Goal: Find contact information: Find contact information

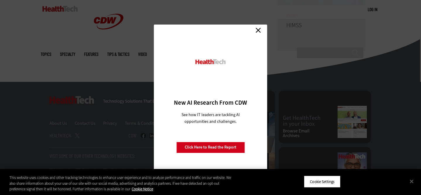
scroll to position [1521, 0]
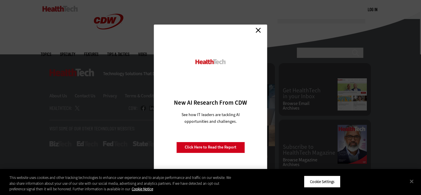
click at [259, 29] on link "Close" at bounding box center [258, 30] width 9 height 9
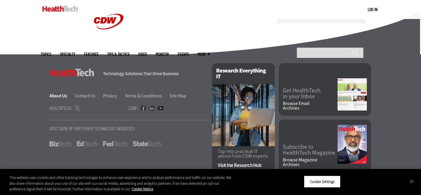
click at [58, 94] on link "About Us" at bounding box center [61, 96] width 24 height 6
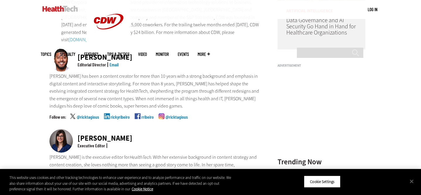
scroll to position [156, 0]
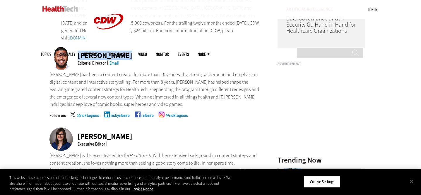
drag, startPoint x: 128, startPoint y: 49, endPoint x: 79, endPoint y: 49, distance: 48.9
click at [79, 49] on div "Ricky Ribeiro Editorial Director Email" at bounding box center [155, 59] width 212 height 24
copy div "Ricky Ribeiro"
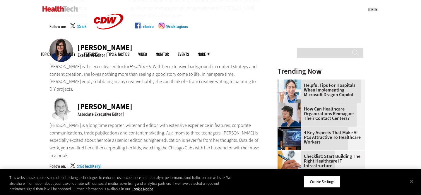
scroll to position [246, 0]
drag, startPoint x: 126, startPoint y: 41, endPoint x: 78, endPoint y: 40, distance: 48.0
click at [78, 40] on div "Nicole Scilingo Executive Editor" at bounding box center [155, 50] width 212 height 24
copy div "Nicole Scilingo"
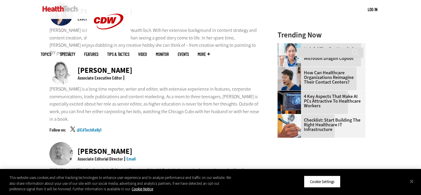
scroll to position [282, 0]
click at [129, 61] on div "Kelly Konrad Associate Executive Editor" at bounding box center [155, 73] width 212 height 24
drag, startPoint x: 126, startPoint y: 54, endPoint x: 71, endPoint y: 54, distance: 55.0
click at [71, 61] on div "Kelly Konrad Associate Executive Editor" at bounding box center [155, 73] width 212 height 24
copy div "Kelly Konrad"
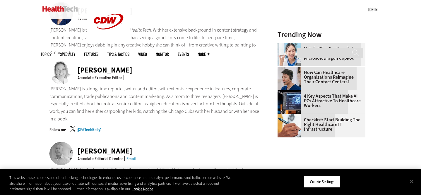
click at [26, 68] on div "Become an Insider Sign up today to receive premium content! Sign Up MENU Log in…" at bounding box center [210, 198] width 421 height 960
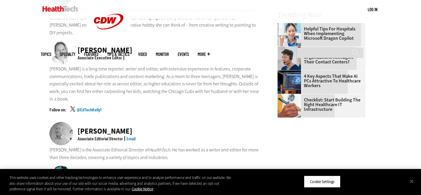
scroll to position [302, 0]
drag, startPoint x: 132, startPoint y: 108, endPoint x: 73, endPoint y: 108, distance: 59.1
click at [73, 122] on div "Matt McLaughlin Associate Editorial Director Email" at bounding box center [155, 134] width 212 height 24
copy div "Matt McLaughlin"
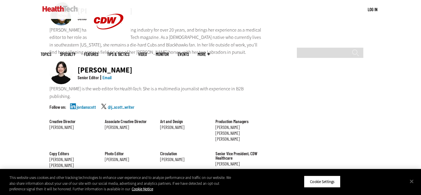
scroll to position [545, 0]
